Goal: Task Accomplishment & Management: Use online tool/utility

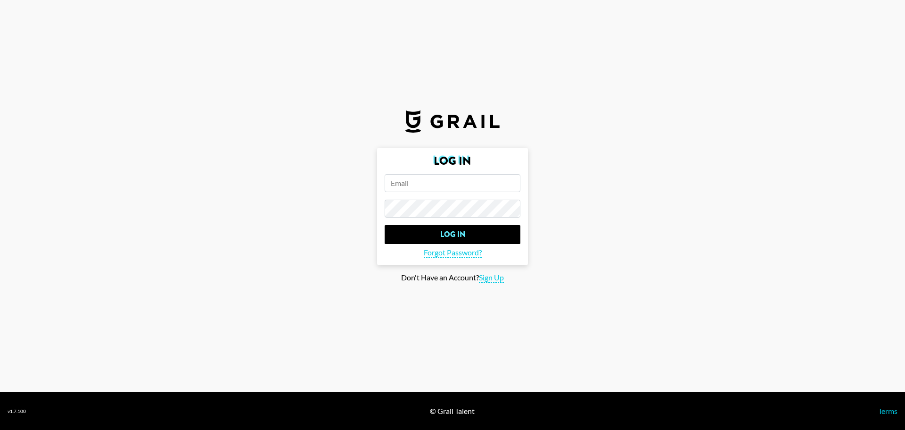
click at [438, 180] on input "email" at bounding box center [453, 183] width 136 height 18
type input "[EMAIL_ADDRESS][DOMAIN_NAME]"
click at [385, 225] on input "Log In" at bounding box center [453, 234] width 136 height 19
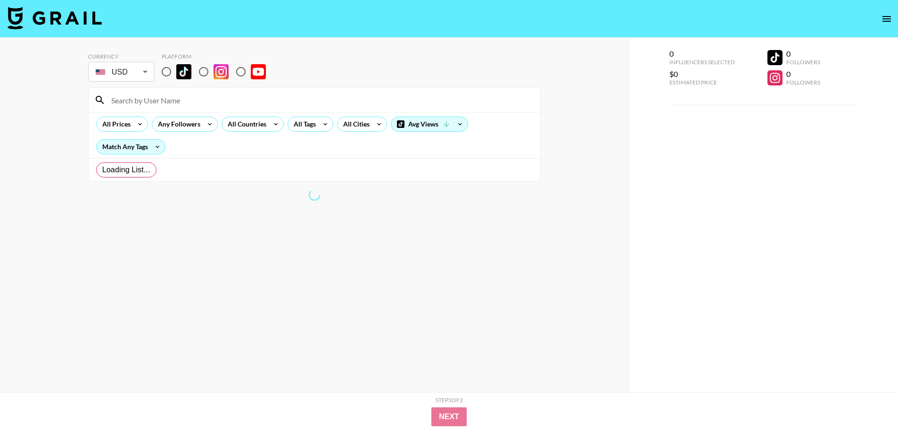
radio input "true"
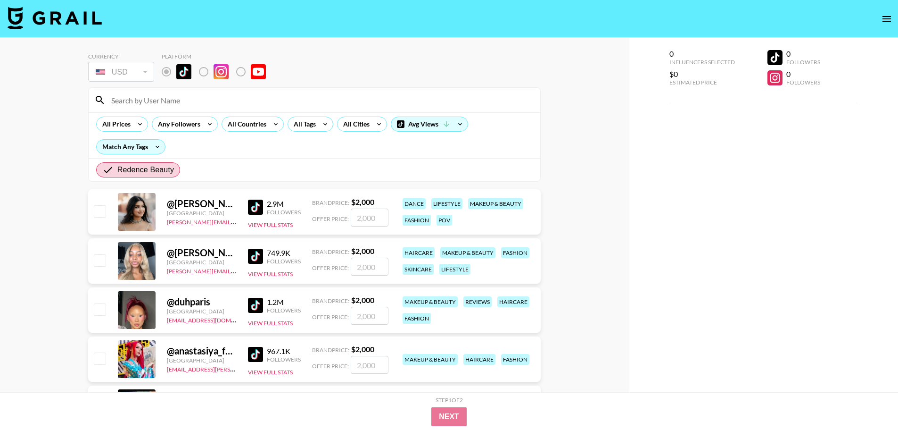
click at [631, 327] on div "0 Influencers Selected $0 Estimated Price 0 Followers 0 Followers" at bounding box center [764, 234] width 270 height 392
click at [379, 80] on div "Currency USD USD ​ Platform" at bounding box center [314, 68] width 453 height 31
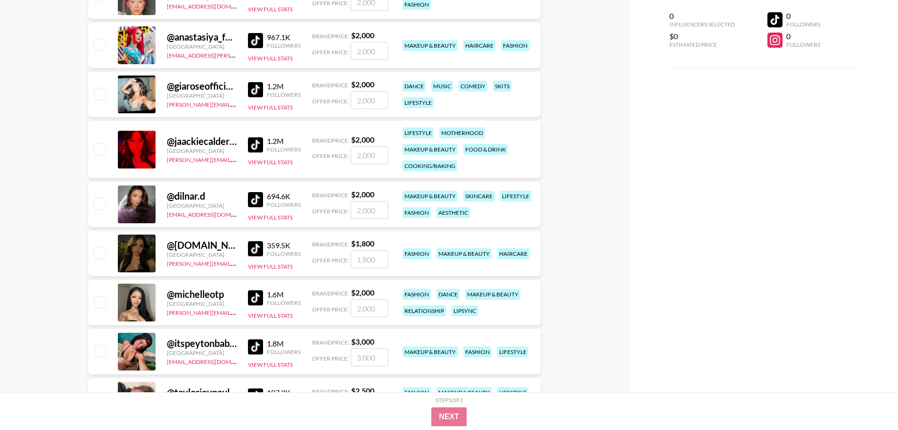
scroll to position [330, 0]
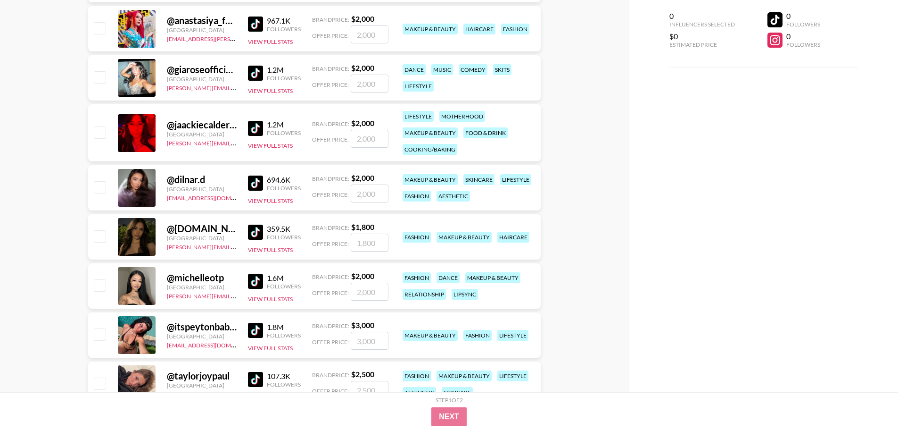
click at [360, 247] on input "number" at bounding box center [370, 242] width 38 height 18
click at [365, 229] on strong "$ 1,800" at bounding box center [362, 226] width 23 height 9
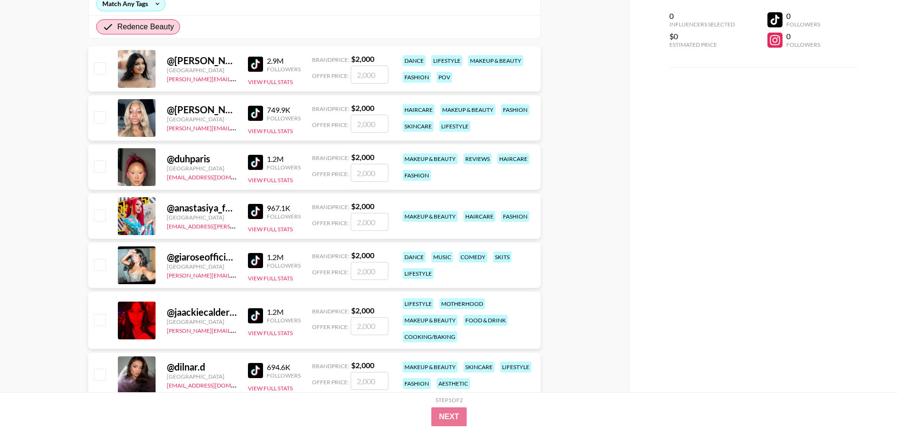
scroll to position [141, 0]
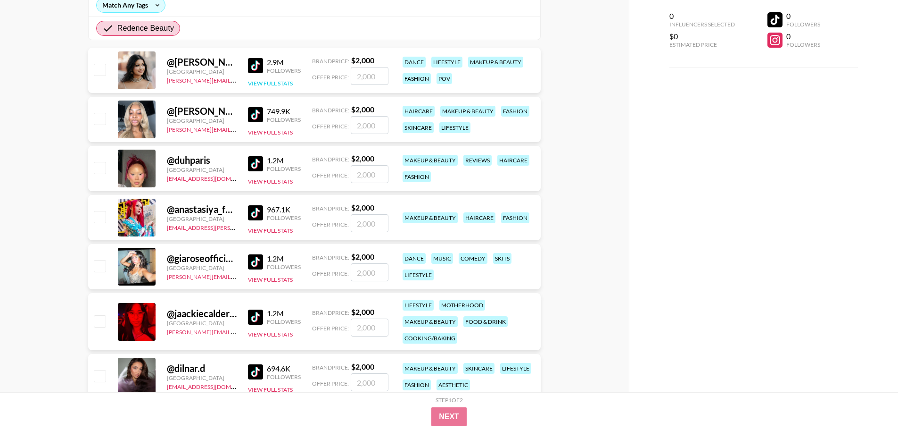
click at [260, 83] on button "View Full Stats" at bounding box center [270, 83] width 45 height 7
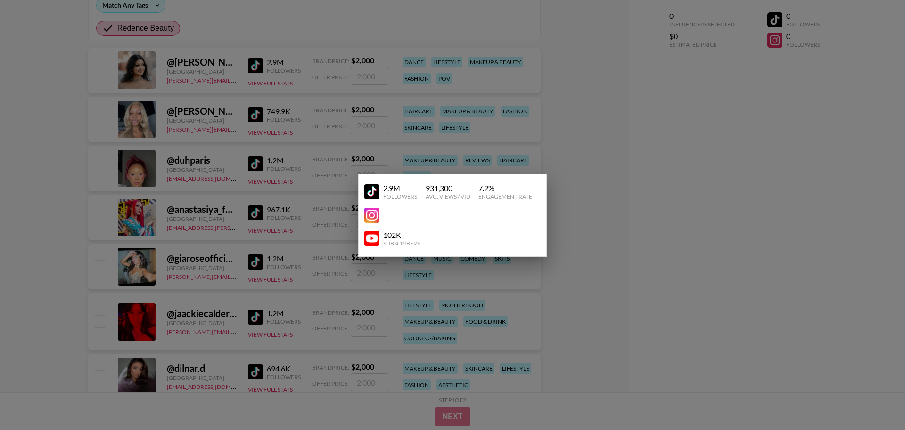
click at [627, 187] on div at bounding box center [452, 215] width 905 height 430
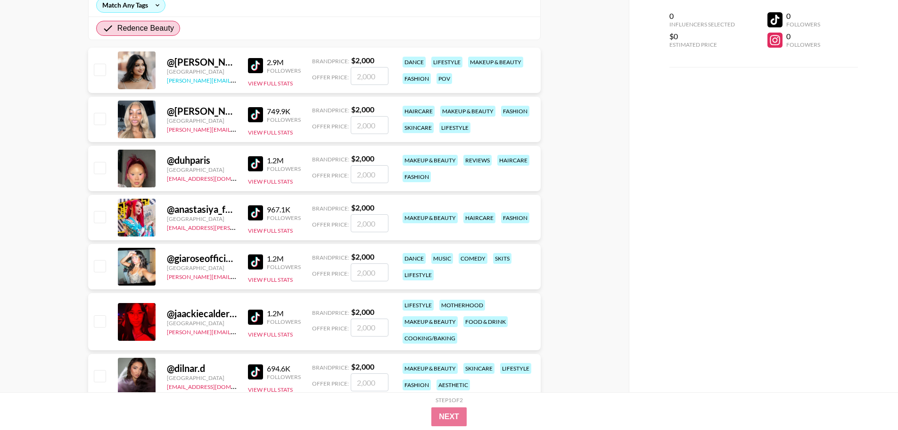
click at [212, 81] on link "[PERSON_NAME][EMAIL_ADDRESS][DOMAIN_NAME]" at bounding box center [237, 79] width 140 height 9
click at [195, 69] on div "[GEOGRAPHIC_DATA]" at bounding box center [202, 71] width 70 height 7
click at [176, 62] on div "@ [PERSON_NAME].reghuram" at bounding box center [202, 62] width 70 height 12
drag, startPoint x: 176, startPoint y: 62, endPoint x: 191, endPoint y: 61, distance: 15.6
click at [176, 62] on div "@ [PERSON_NAME].reghuram" at bounding box center [202, 62] width 70 height 12
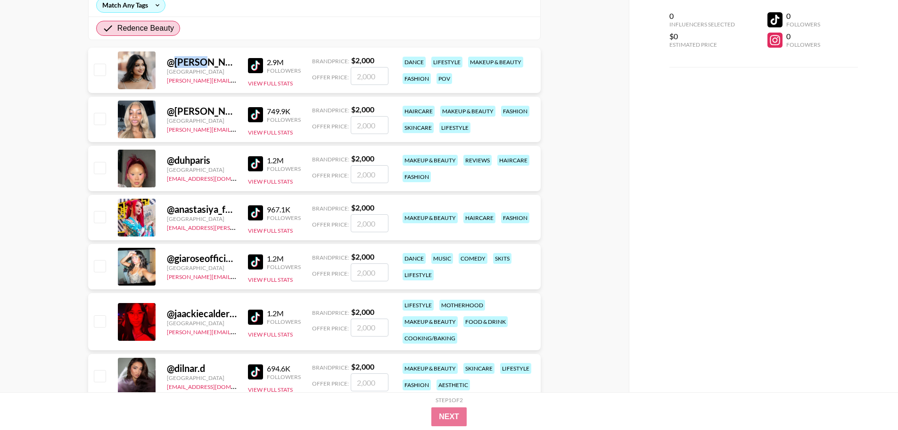
click at [201, 61] on div "@ [PERSON_NAME].reghuram" at bounding box center [202, 62] width 70 height 12
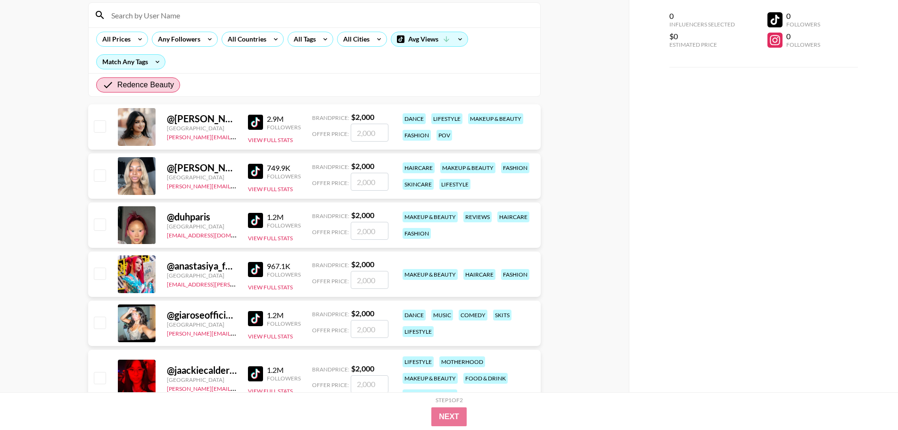
scroll to position [47, 0]
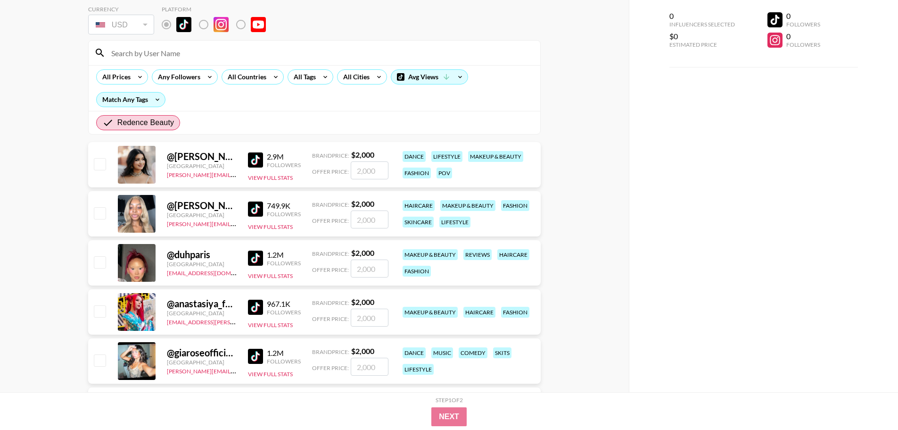
drag, startPoint x: 226, startPoint y: 154, endPoint x: 199, endPoint y: 157, distance: 27.6
click at [225, 155] on div "@ [PERSON_NAME].reghuram" at bounding box center [202, 156] width 70 height 12
click at [129, 160] on div at bounding box center [137, 165] width 38 height 38
click at [149, 165] on div at bounding box center [137, 165] width 38 height 38
click at [260, 156] on img at bounding box center [255, 159] width 15 height 15
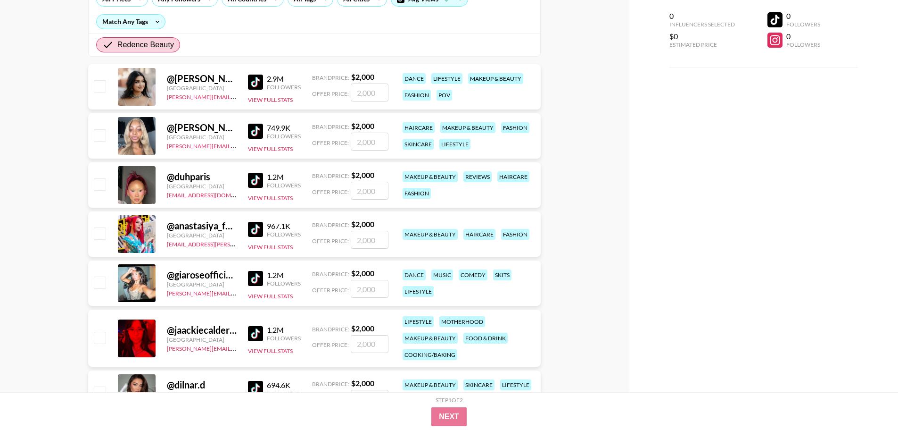
scroll to position [141, 0]
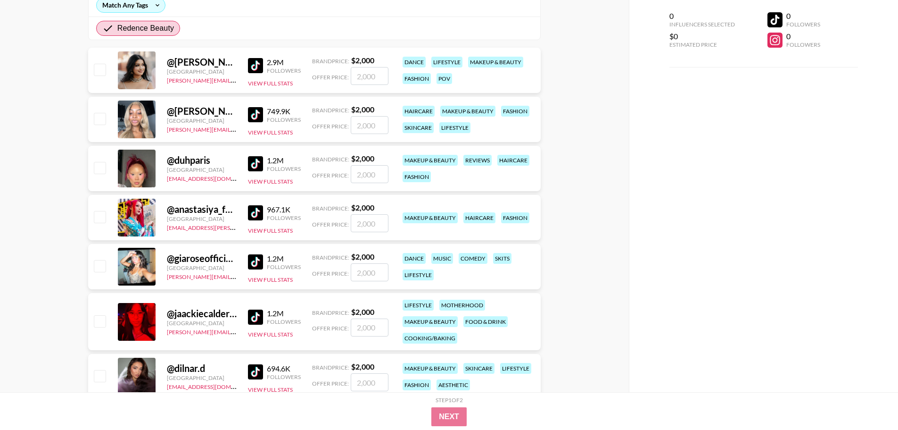
drag, startPoint x: 378, startPoint y: 315, endPoint x: 353, endPoint y: 315, distance: 25.0
click at [356, 315] on div "@ jaackiecalderon [GEOGRAPHIC_DATA] [PERSON_NAME][EMAIL_ADDRESS][DOMAIN_NAME] 1…" at bounding box center [314, 321] width 453 height 57
click at [353, 315] on strong "$ 2,000" at bounding box center [362, 311] width 23 height 9
